Goal: Task Accomplishment & Management: Manage account settings

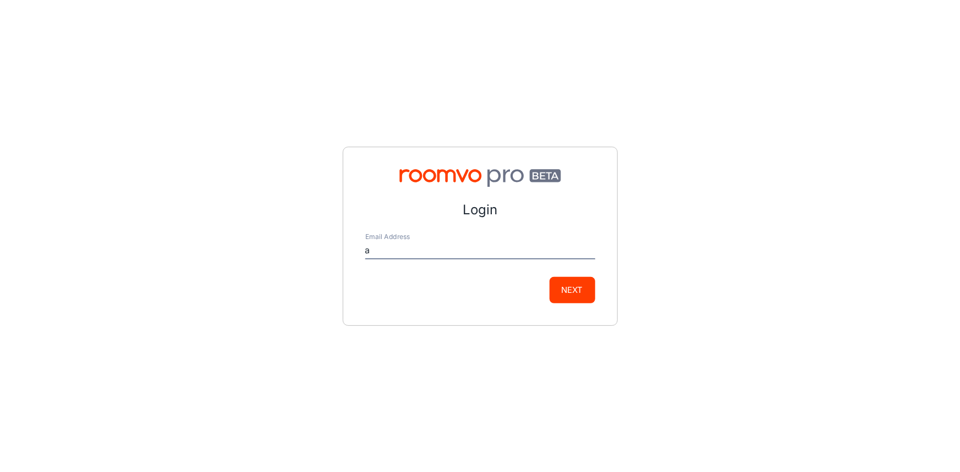
type input "[EMAIL_ADDRESS][DOMAIN_NAME]"
click at [578, 294] on button "Next" at bounding box center [572, 290] width 46 height 26
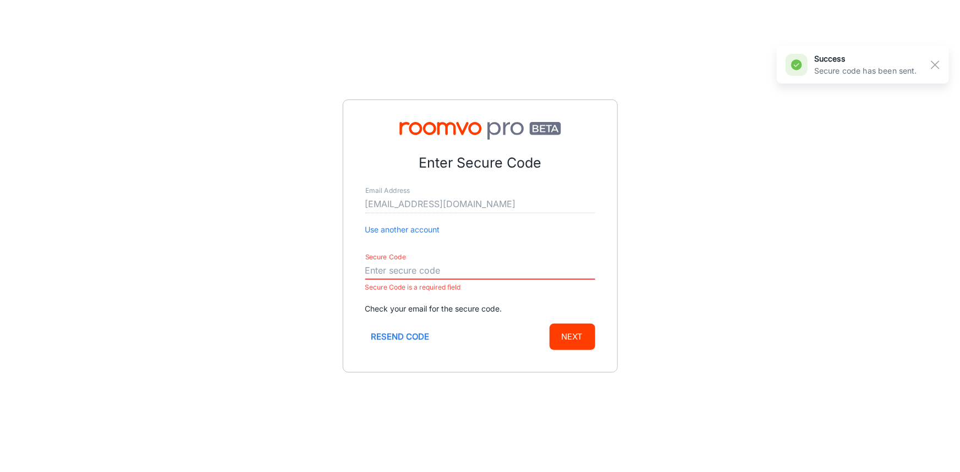
paste input "443040"
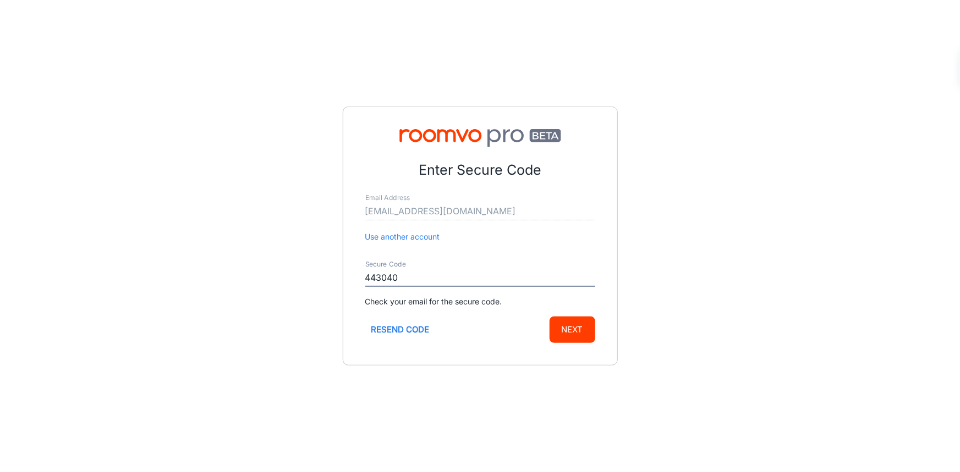
type input "443040"
click at [569, 337] on button "Next" at bounding box center [572, 330] width 46 height 26
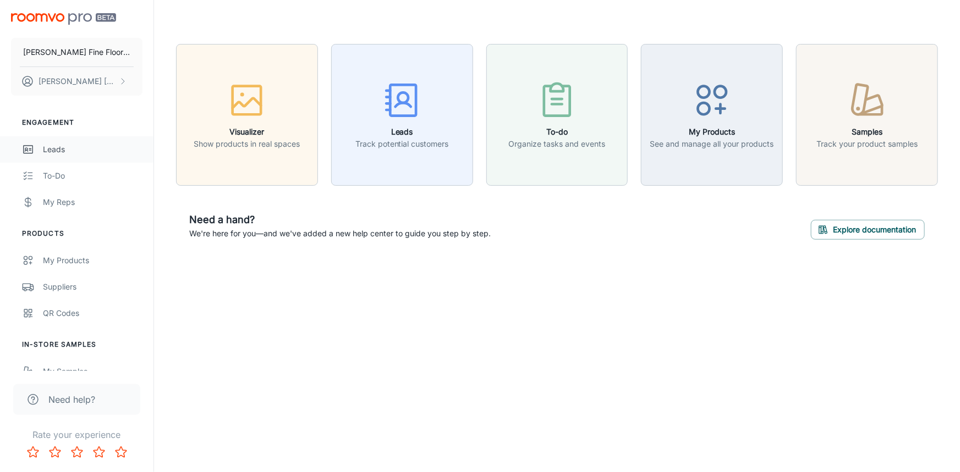
click at [60, 156] on link "Leads" at bounding box center [76, 149] width 153 height 26
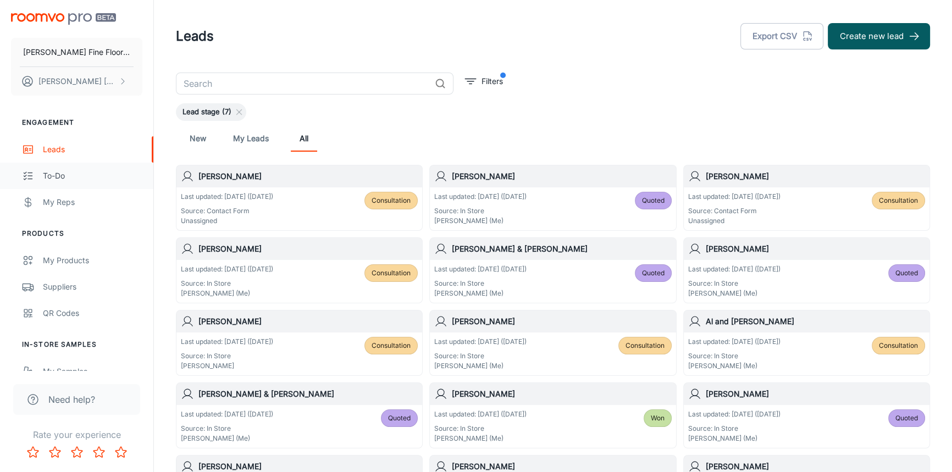
click at [55, 174] on div "To-do" at bounding box center [93, 176] width 100 height 12
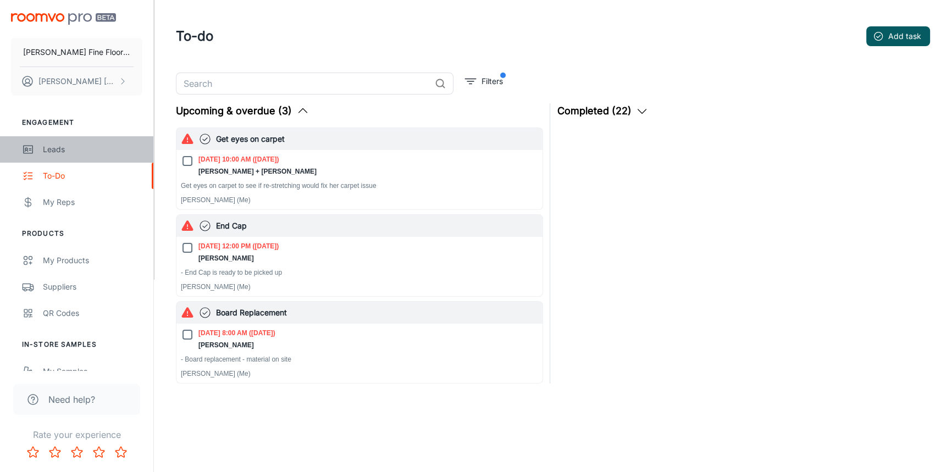
click at [55, 146] on div "Leads" at bounding box center [93, 150] width 100 height 12
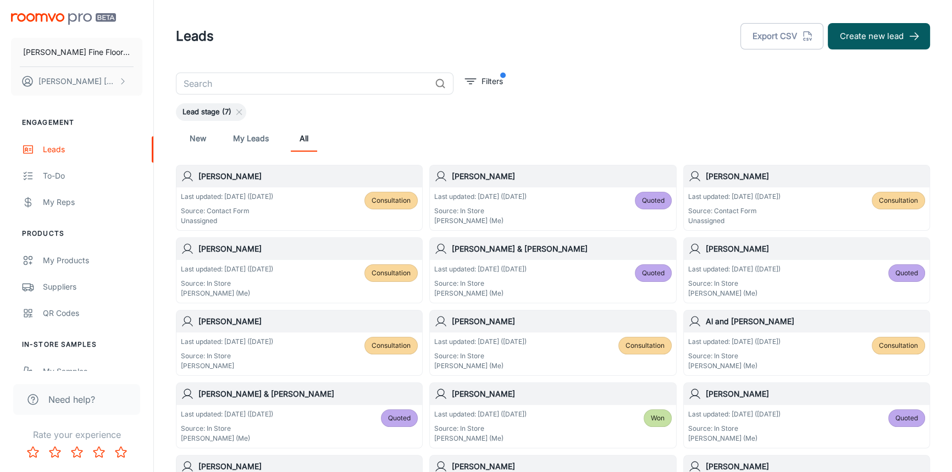
click at [817, 255] on div "[PERSON_NAME]" at bounding box center [807, 249] width 246 height 22
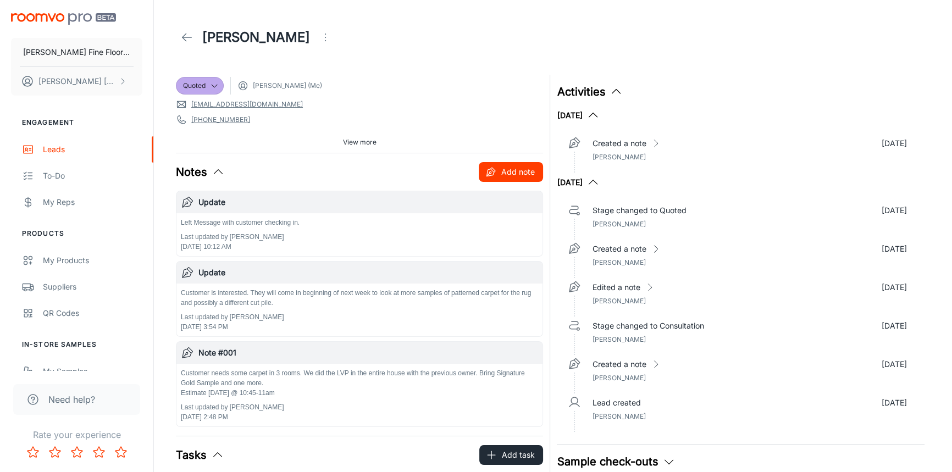
click at [511, 174] on button "Add note" at bounding box center [511, 172] width 64 height 20
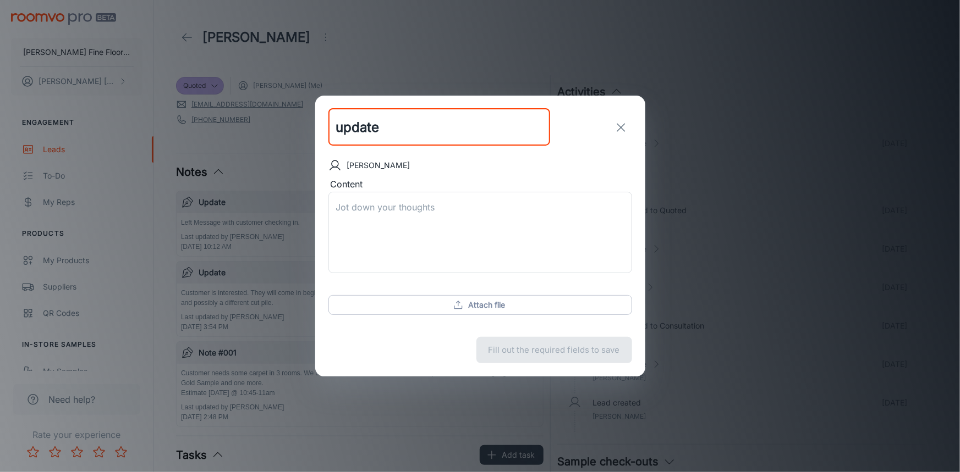
type input "update"
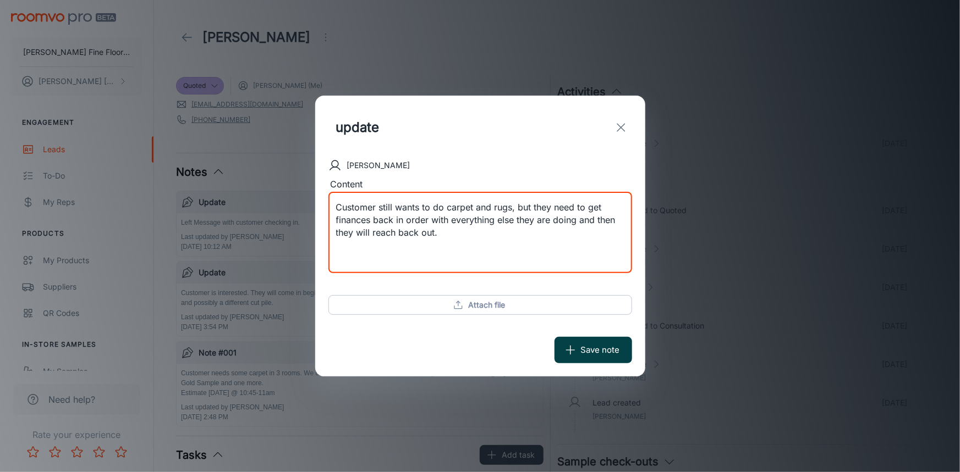
type textarea "Customer still wants to do carpet and rugs, but they need to get finances back …"
click at [600, 348] on button "Save note" at bounding box center [593, 350] width 78 height 26
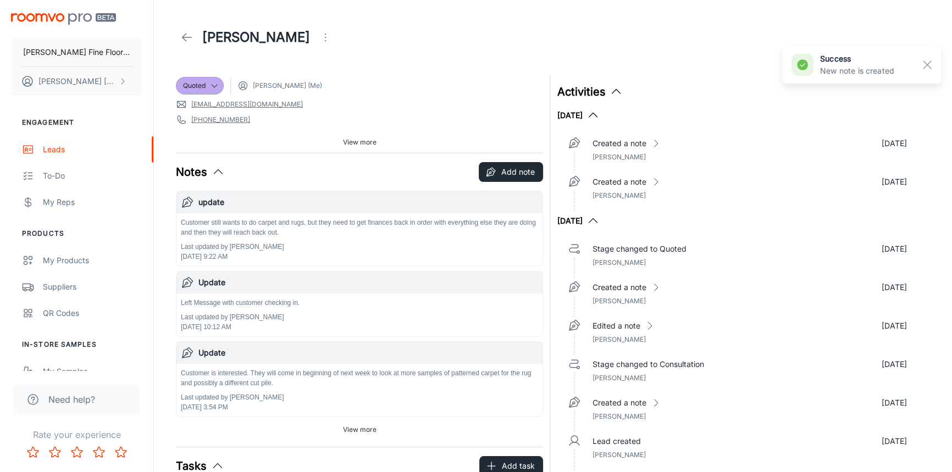
click at [187, 38] on icon at bounding box center [186, 37] width 13 height 13
